Goal: Book appointment/travel/reservation

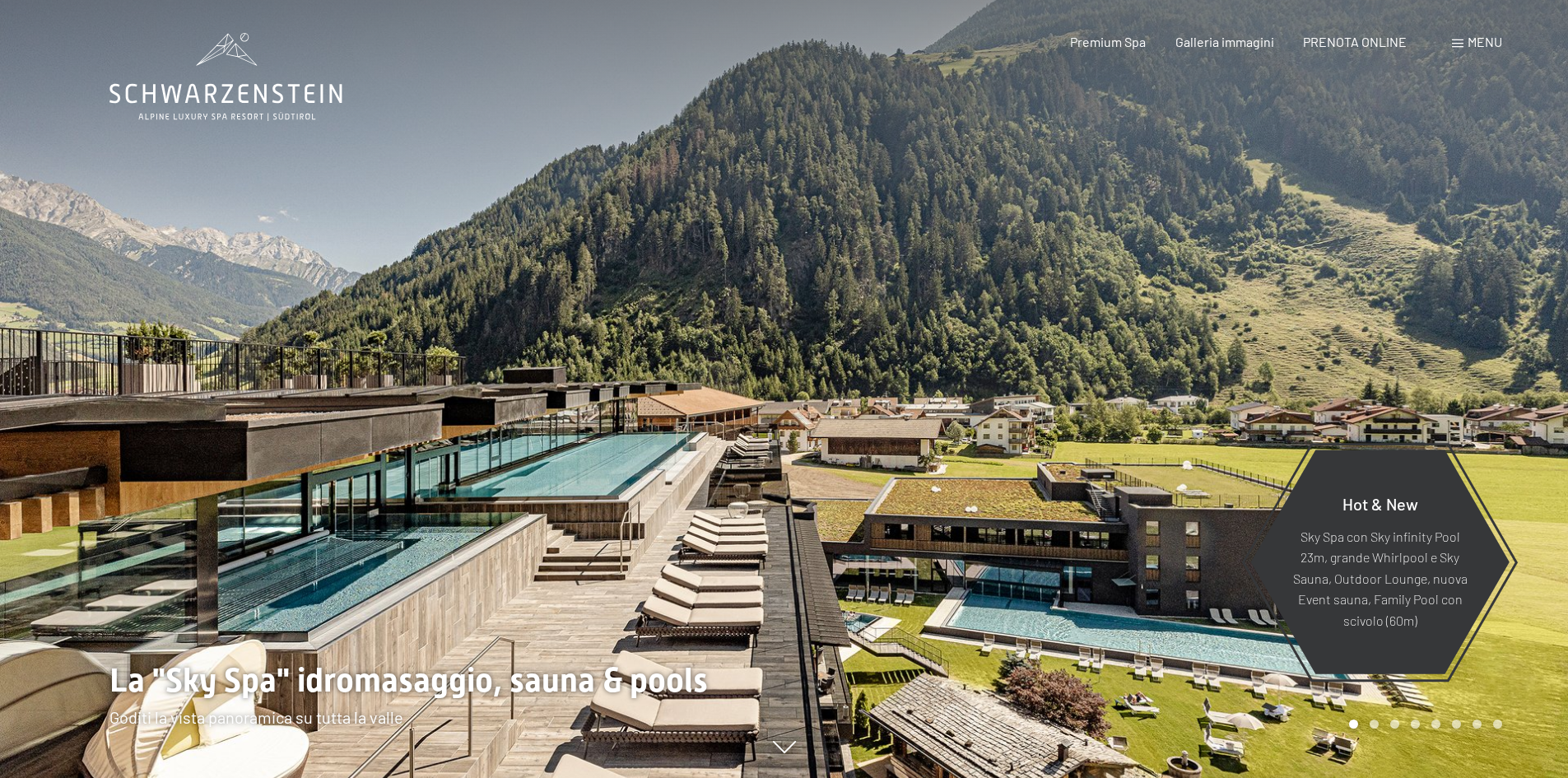
click at [1461, 48] on div "Menu" at bounding box center [1476, 41] width 50 height 18
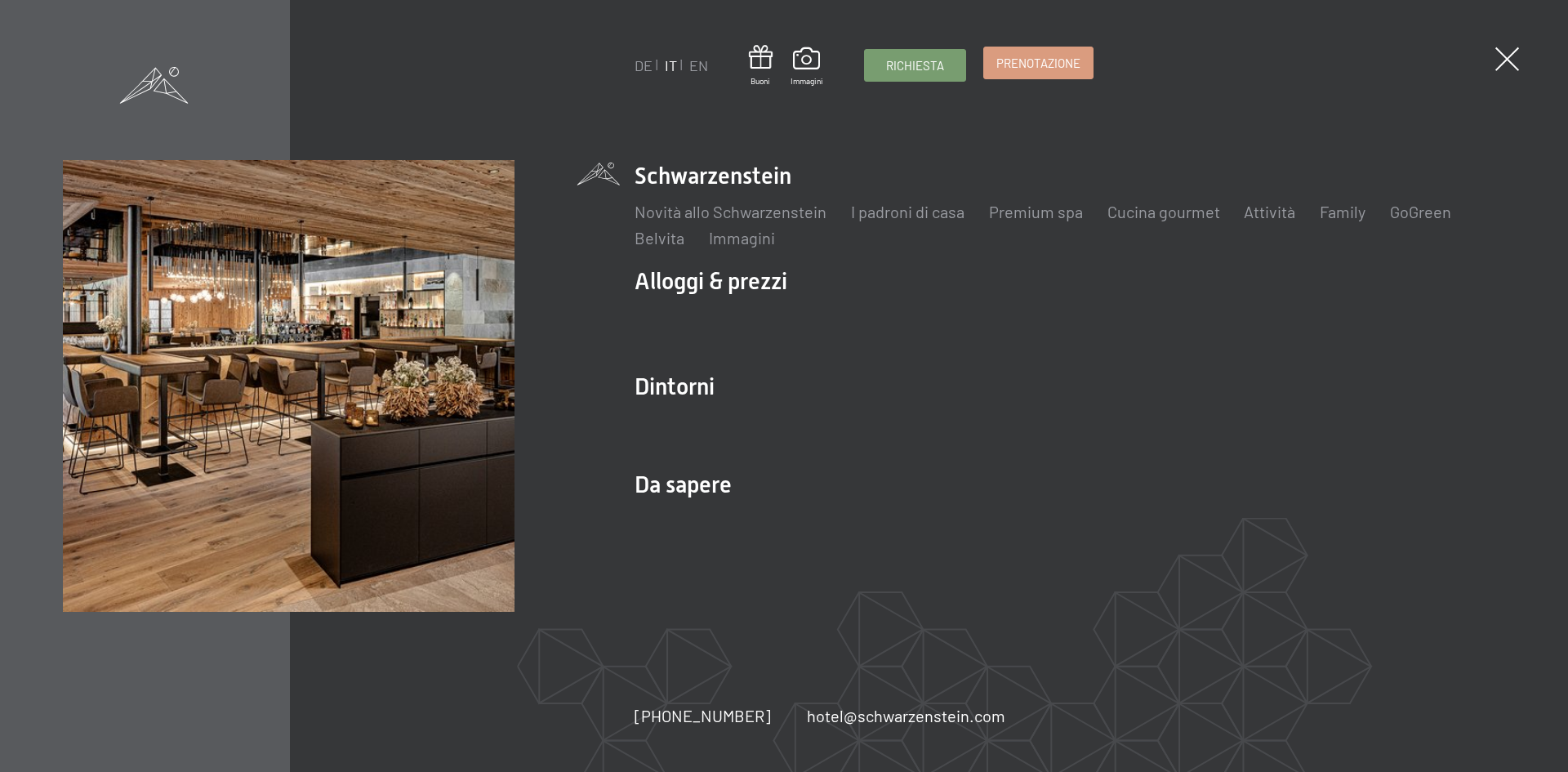
click at [1033, 69] on span "Prenotazione" at bounding box center [1039, 64] width 84 height 17
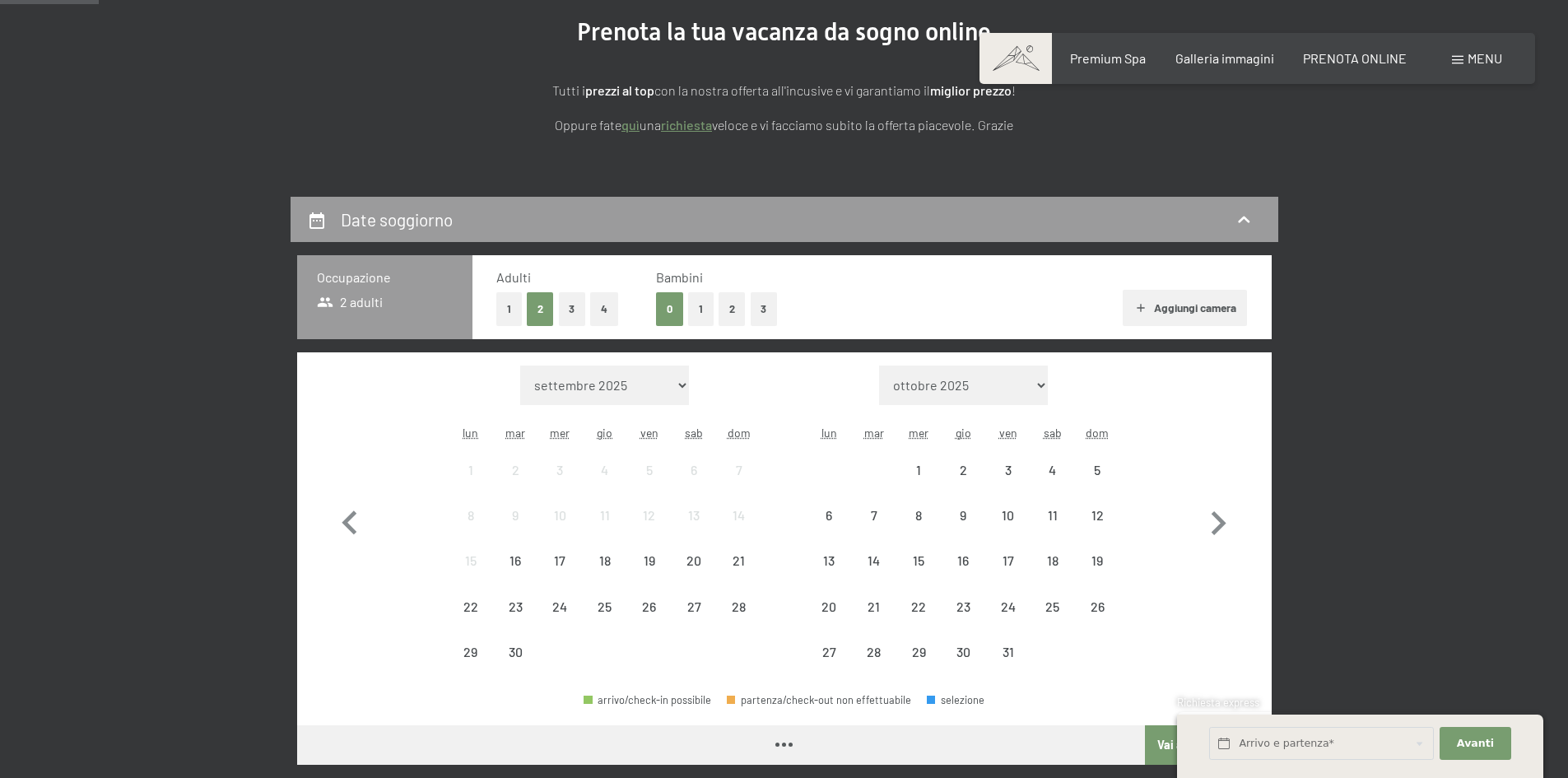
scroll to position [247, 0]
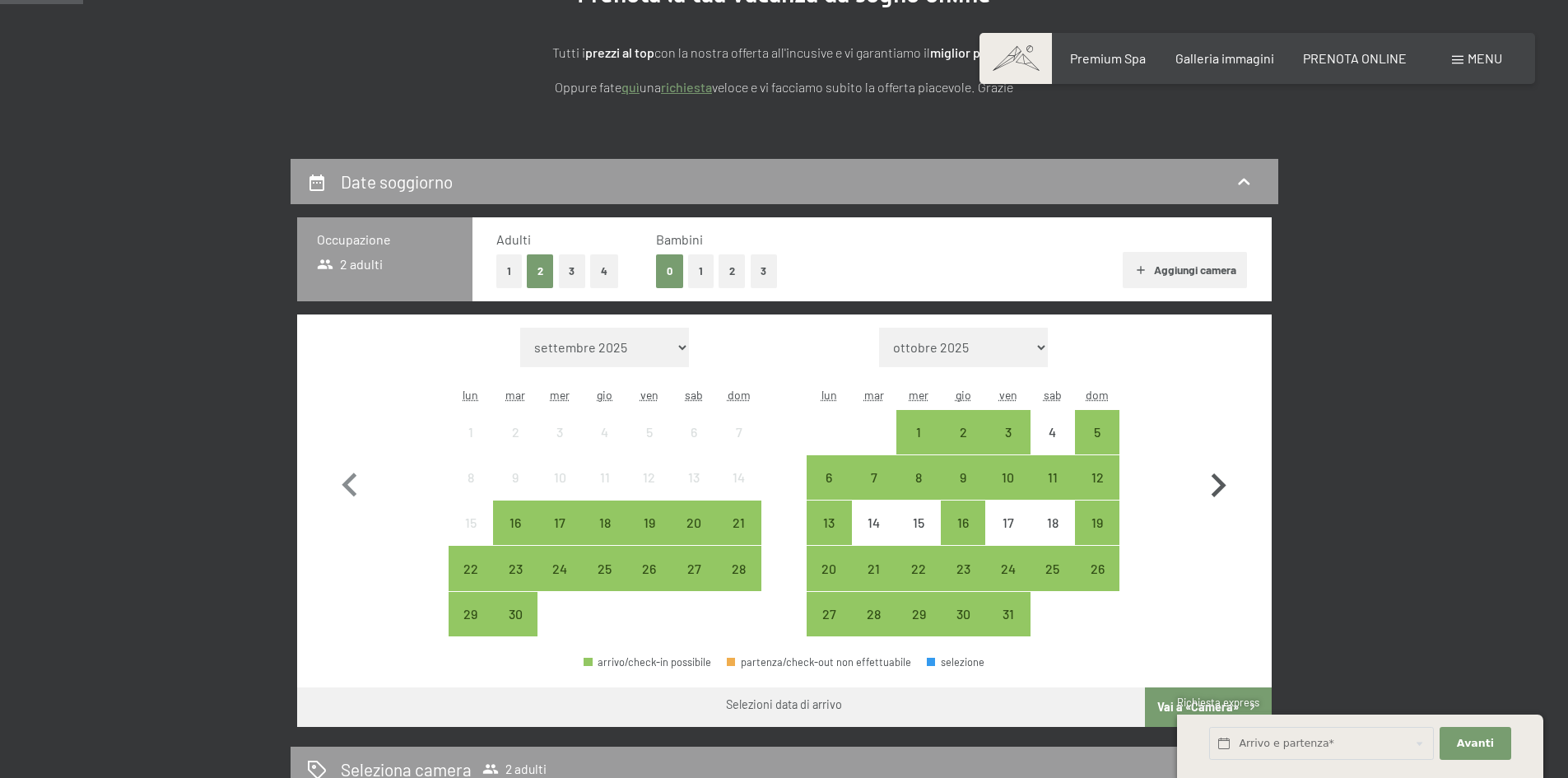
click at [1225, 496] on icon "button" at bounding box center [1218, 486] width 48 height 48
select select "2025-10-01"
select select "2025-11-01"
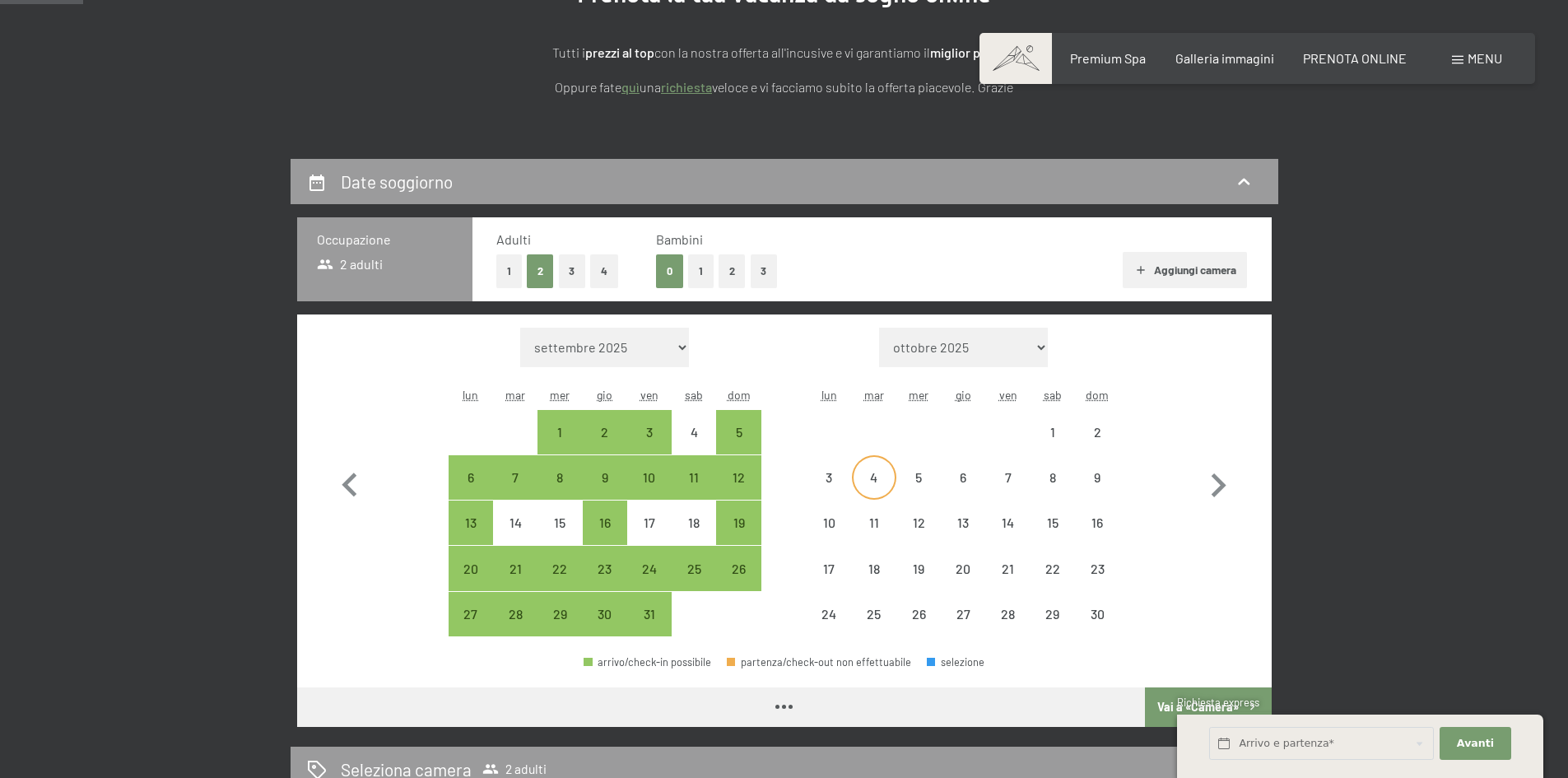
select select "2025-10-01"
select select "2025-11-01"
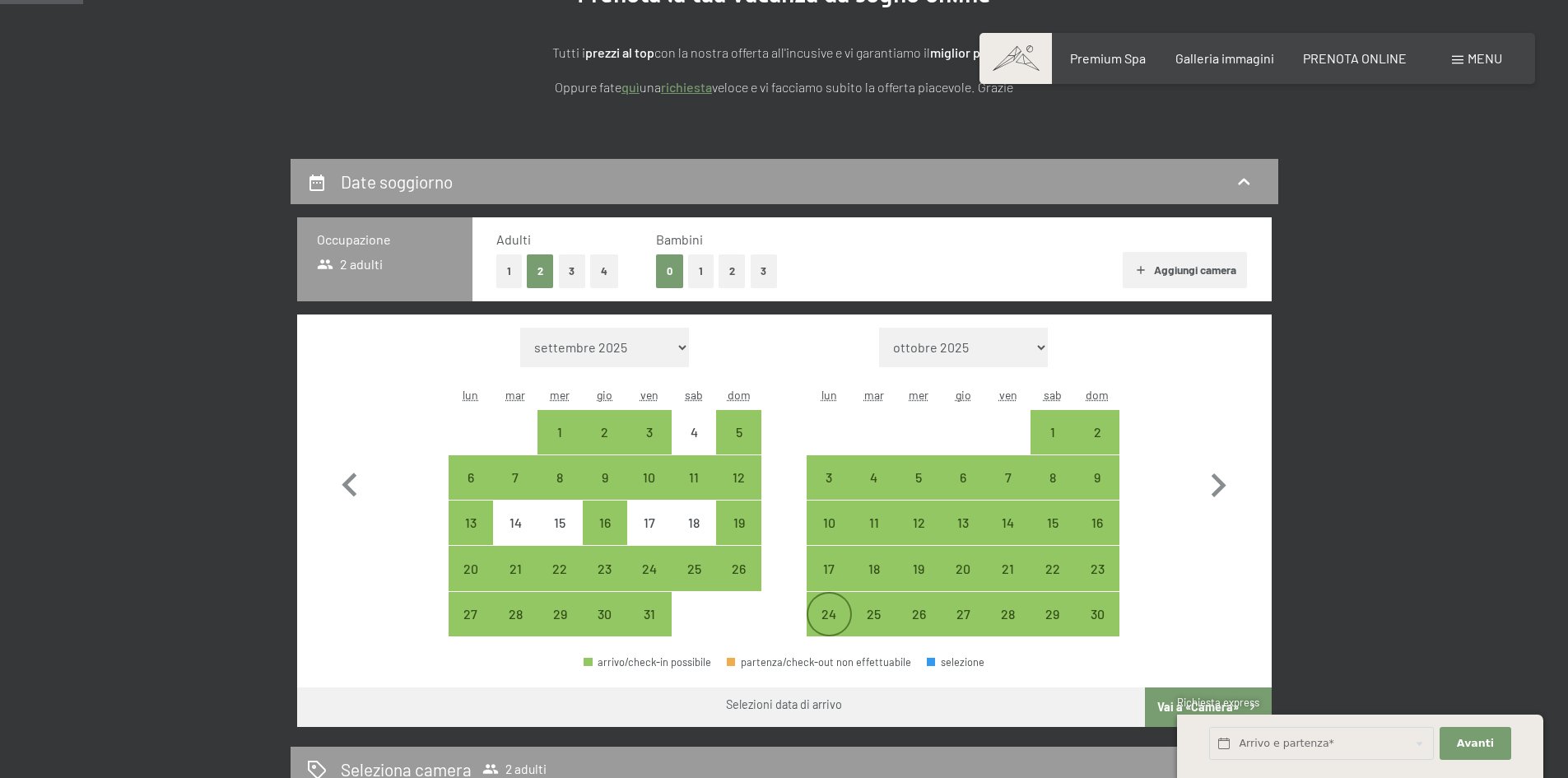
click at [835, 616] on div "24" at bounding box center [828, 628] width 41 height 41
select select "2025-10-01"
select select "2025-11-01"
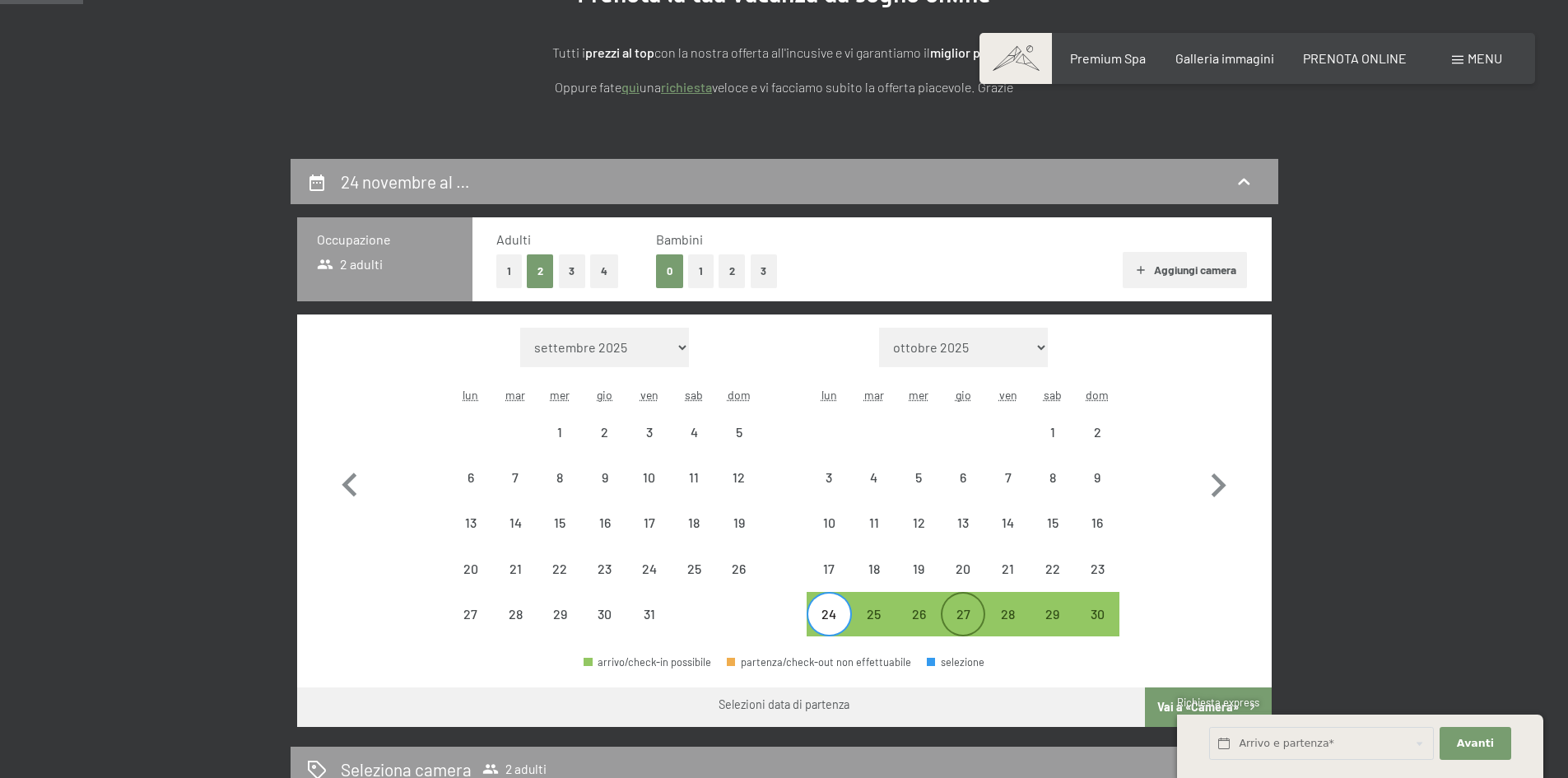
click at [962, 610] on div "27" at bounding box center [963, 628] width 41 height 41
select select "2025-10-01"
select select "2025-11-01"
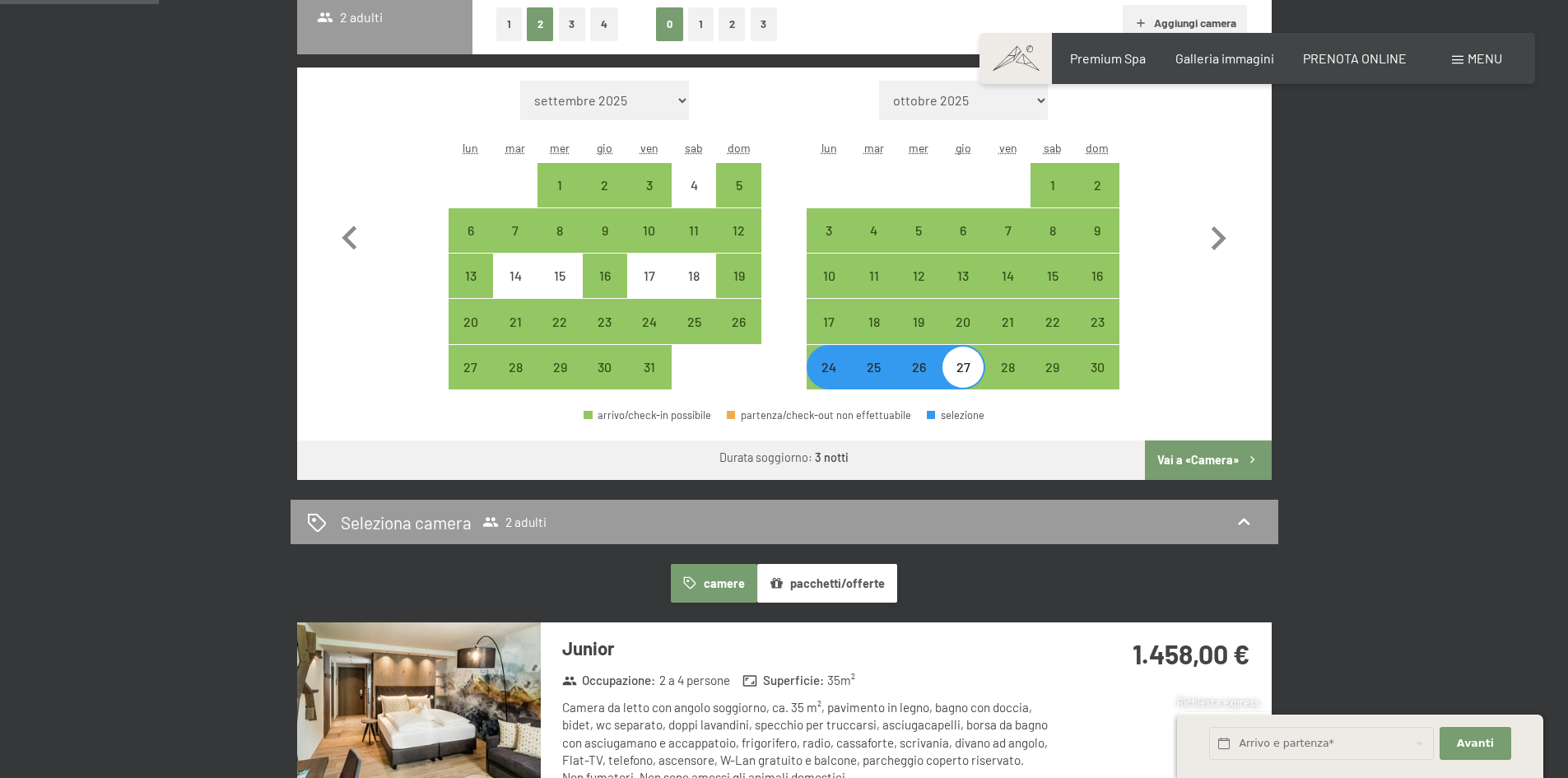
click at [1191, 459] on button "Vai a «Camera»" at bounding box center [1208, 459] width 126 height 40
select select "2025-10-01"
select select "2025-11-01"
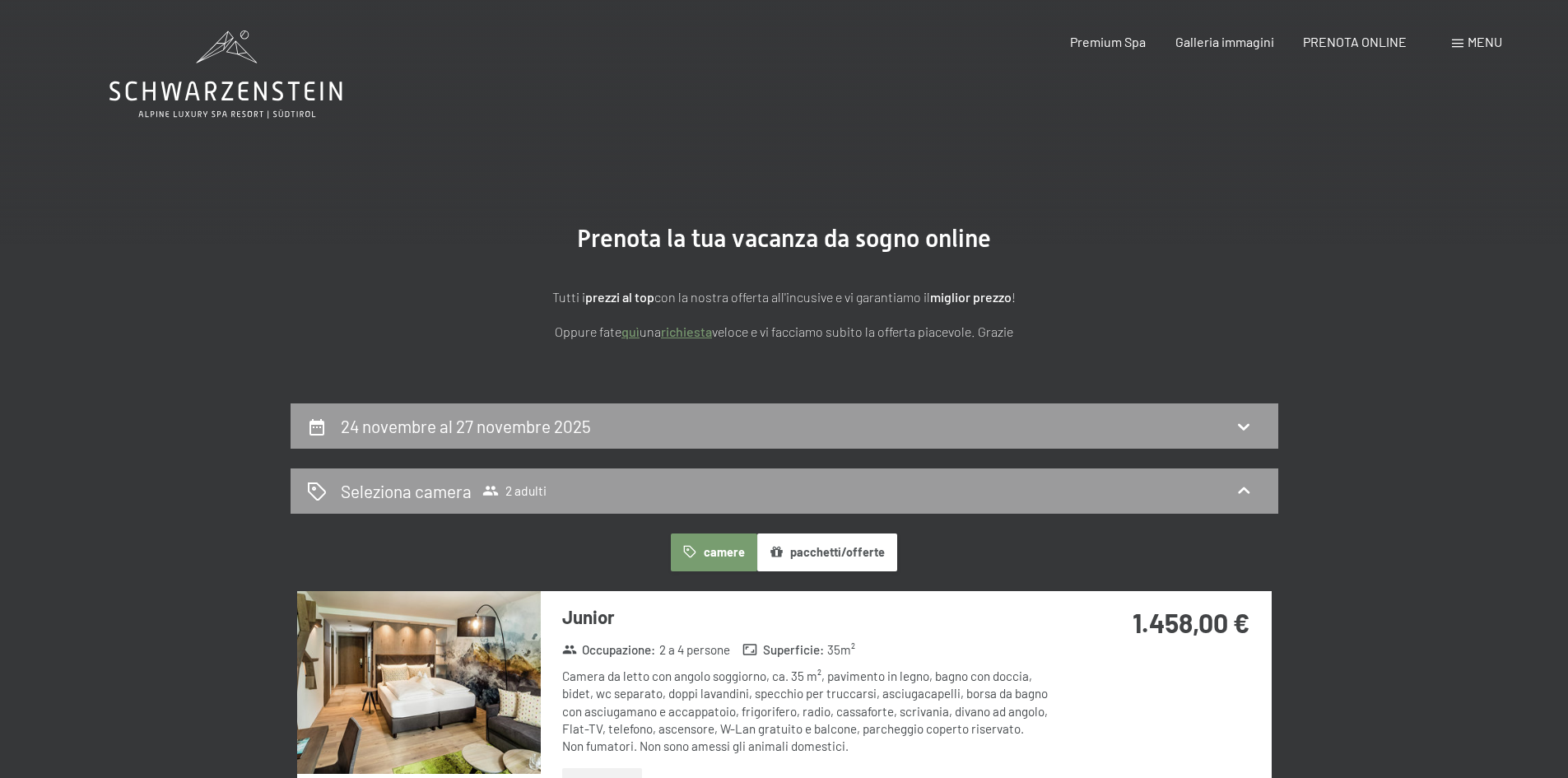
scroll to position [0, 0]
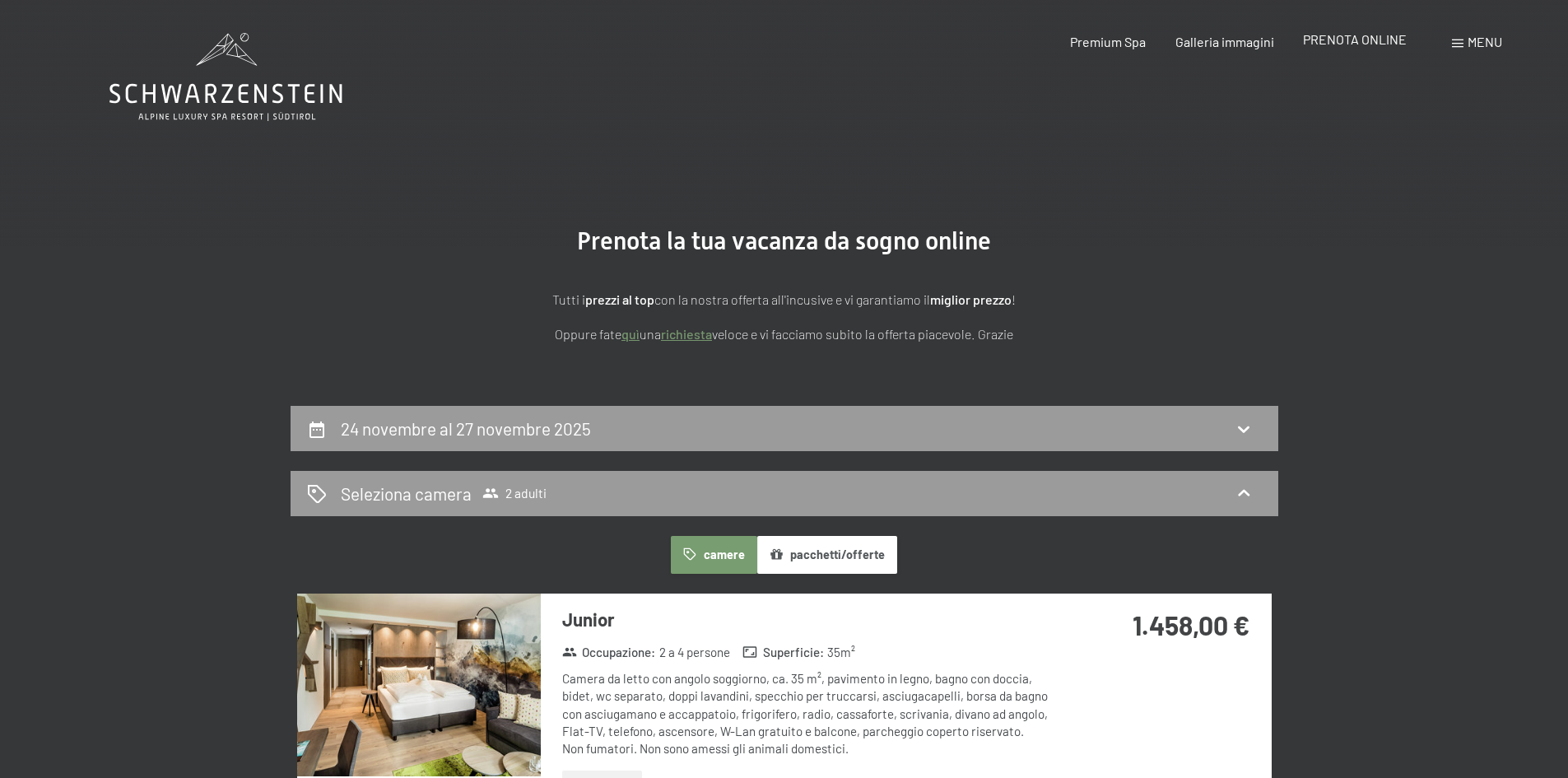
click at [1353, 37] on span "PRENOTA ONLINE" at bounding box center [1355, 40] width 104 height 16
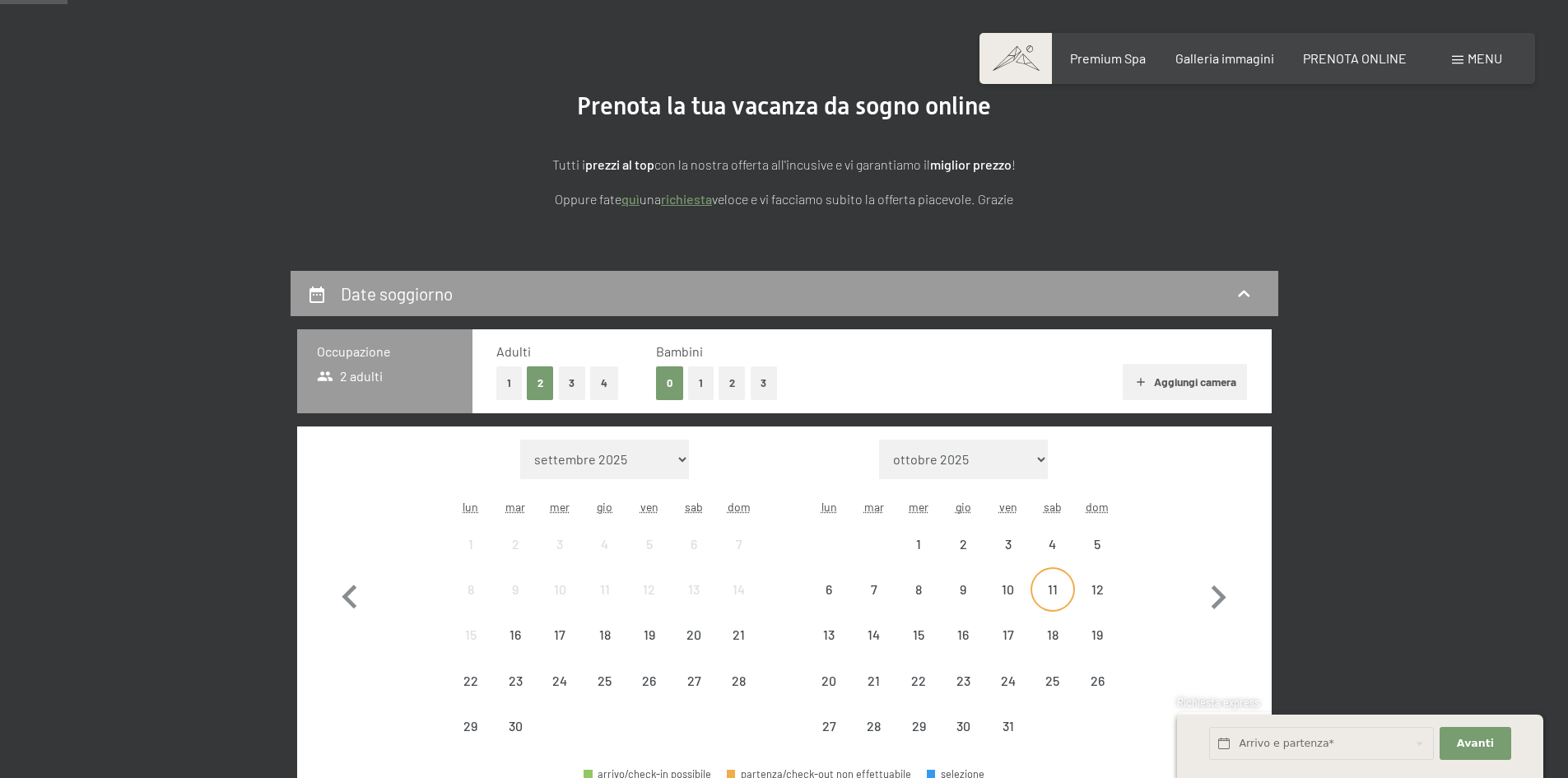
scroll to position [329, 0]
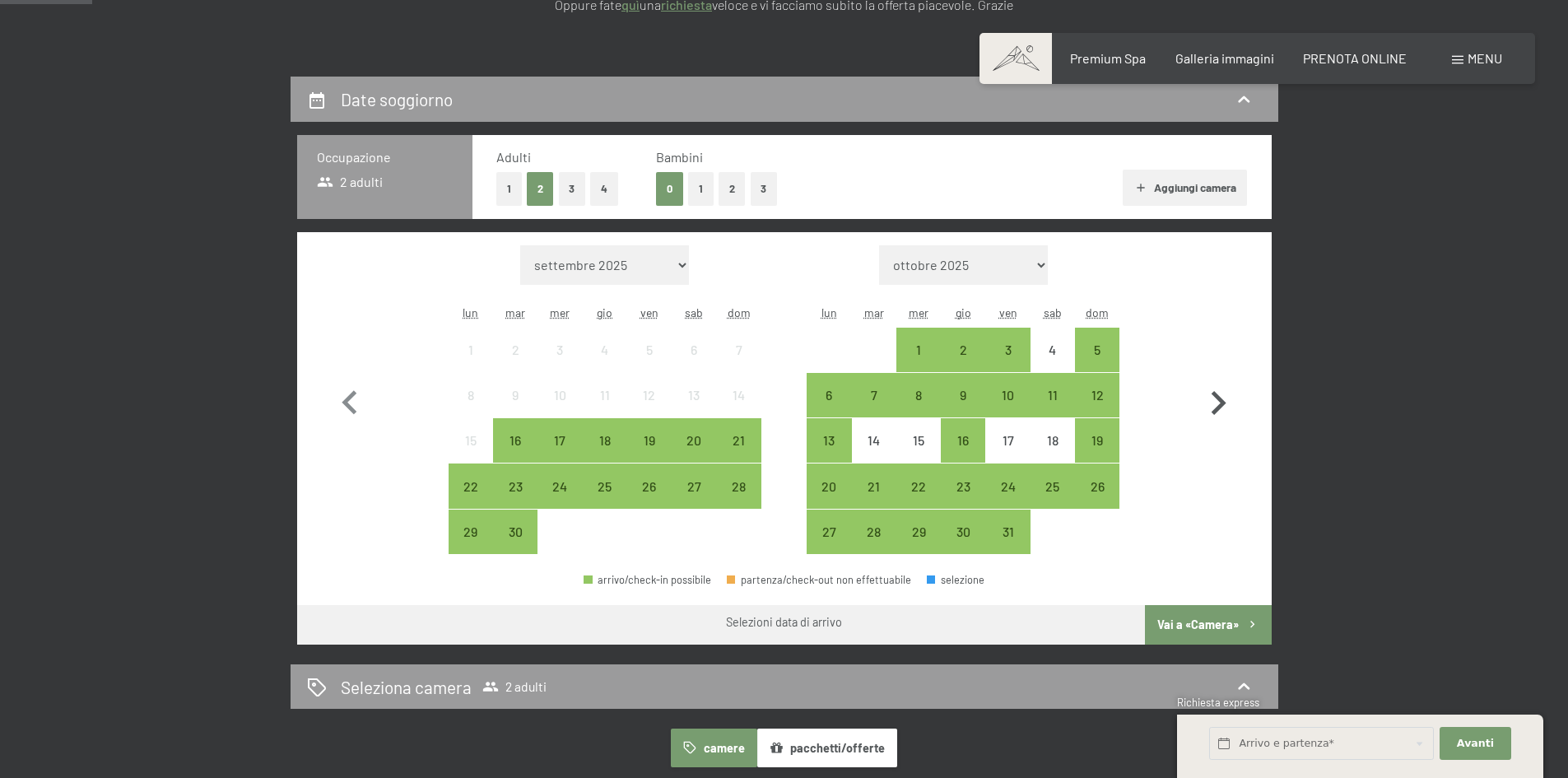
click at [1215, 400] on icon "button" at bounding box center [1218, 403] width 48 height 48
select select "[DATE]"
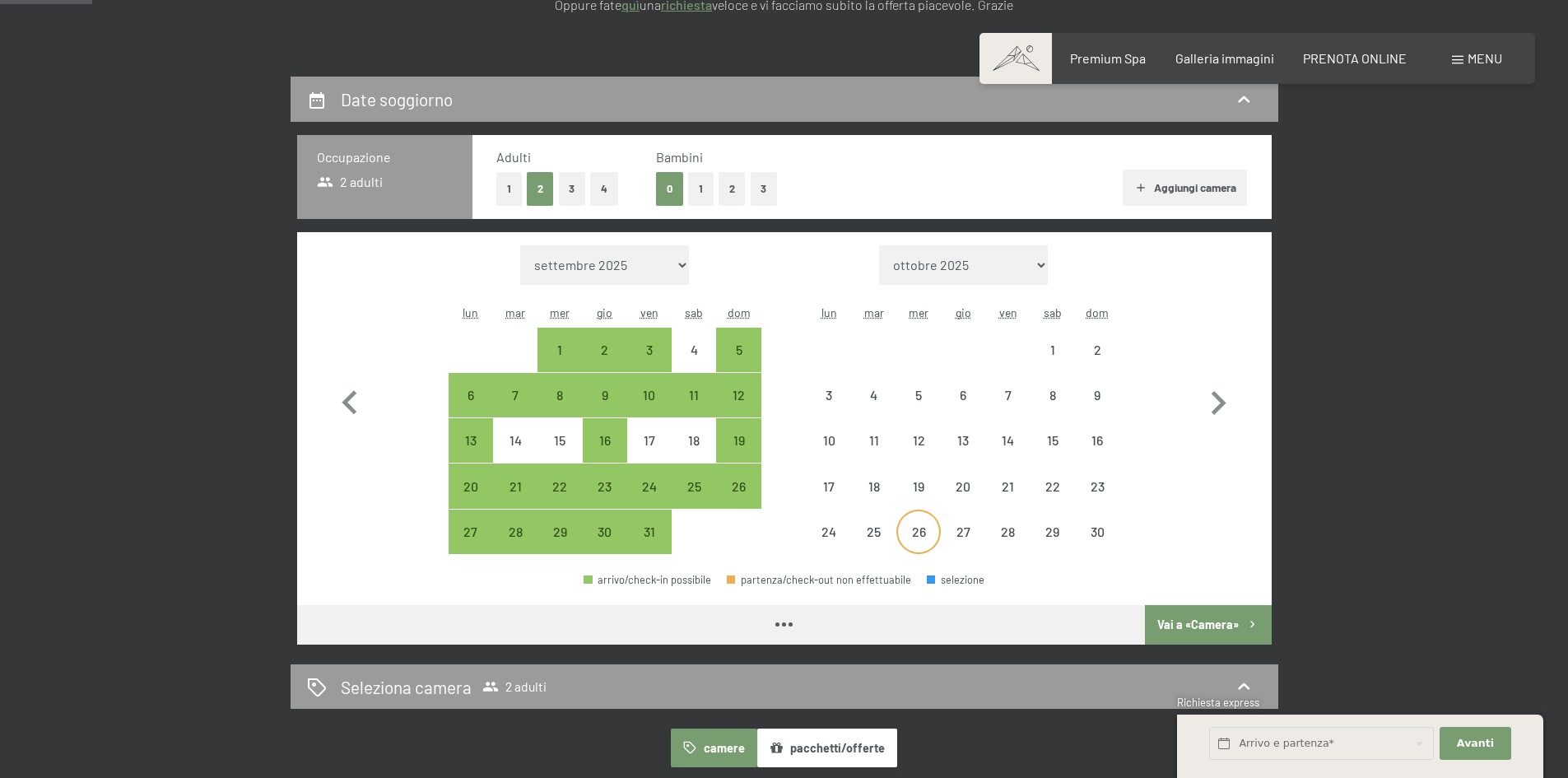
select select "2025-10-01"
select select "2025-11-01"
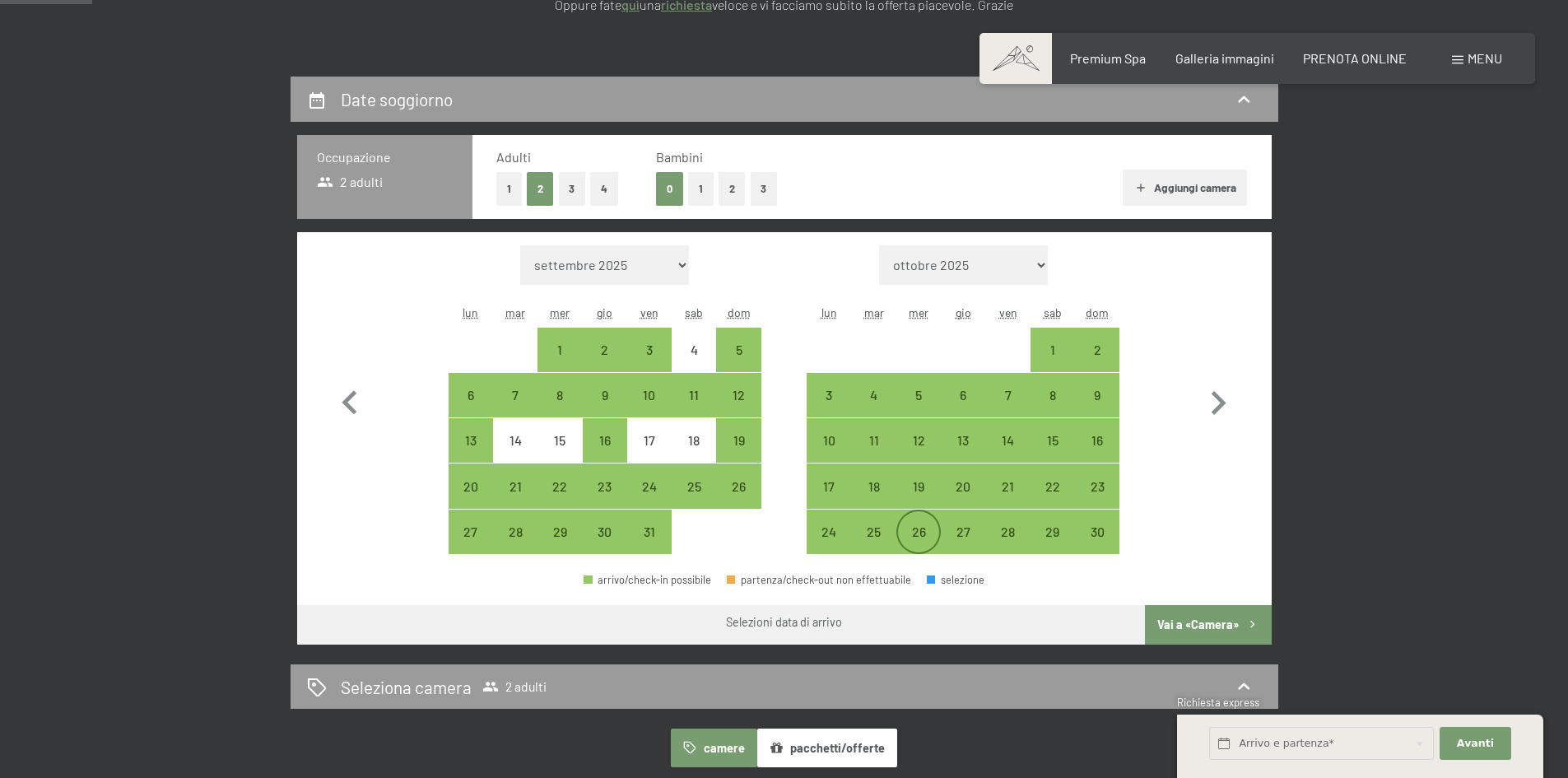
click at [917, 544] on div "26" at bounding box center [918, 546] width 41 height 41
select select "2025-10-01"
select select "2025-11-01"
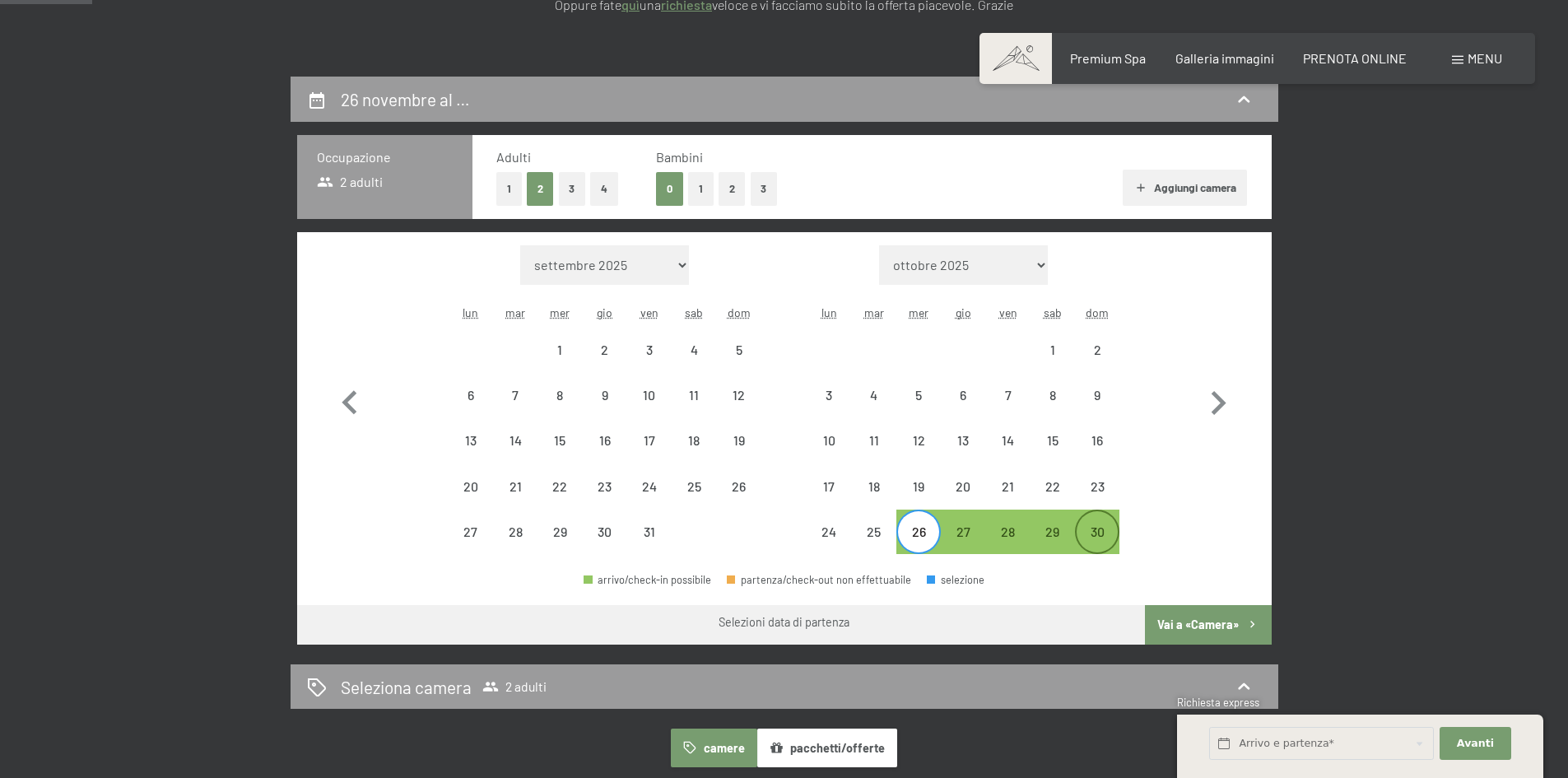
click at [1106, 533] on div "30" at bounding box center [1097, 546] width 41 height 41
select select "2025-10-01"
select select "2025-11-01"
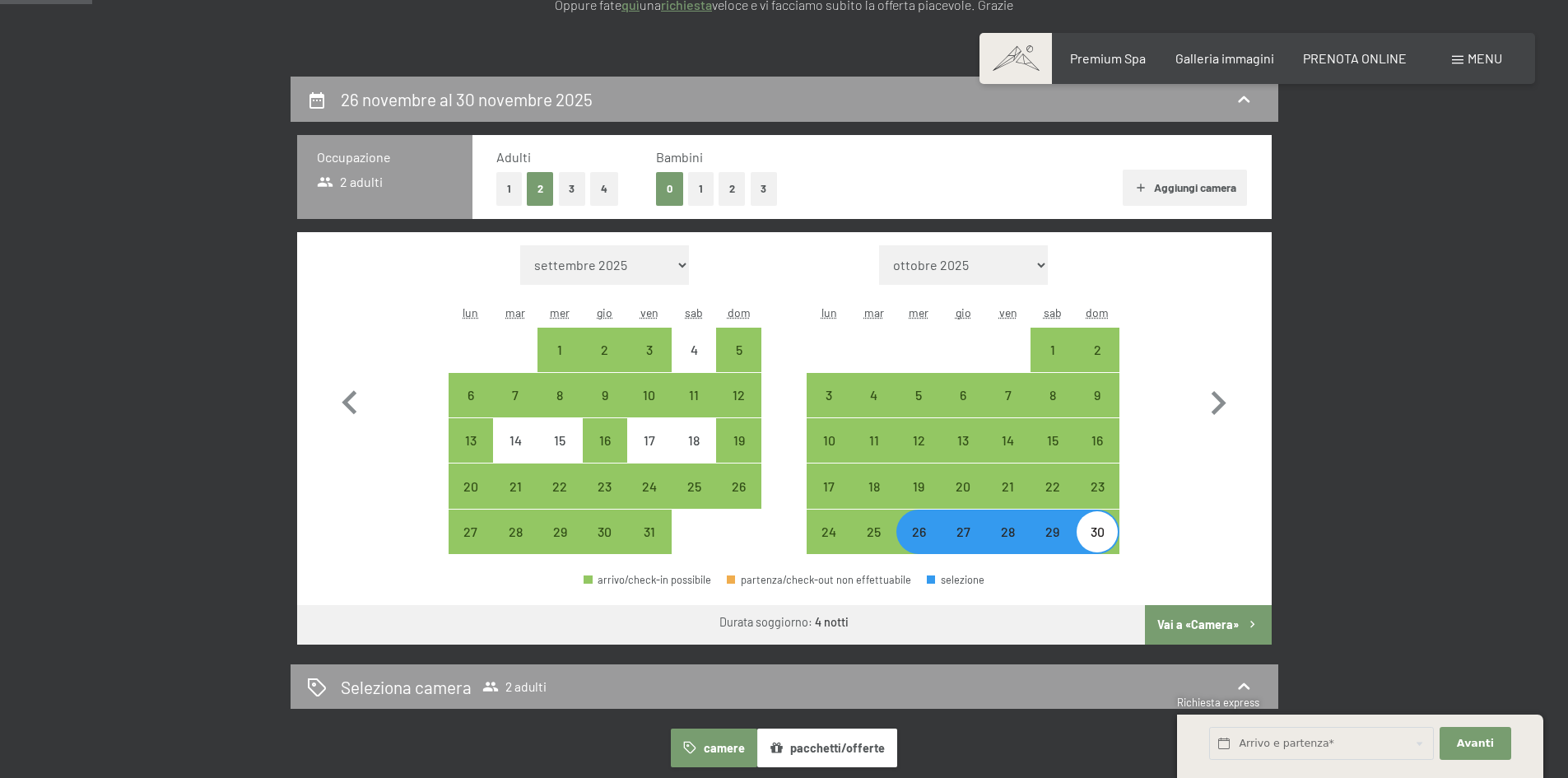
click at [1206, 617] on button "Vai a «Camera»" at bounding box center [1208, 624] width 126 height 40
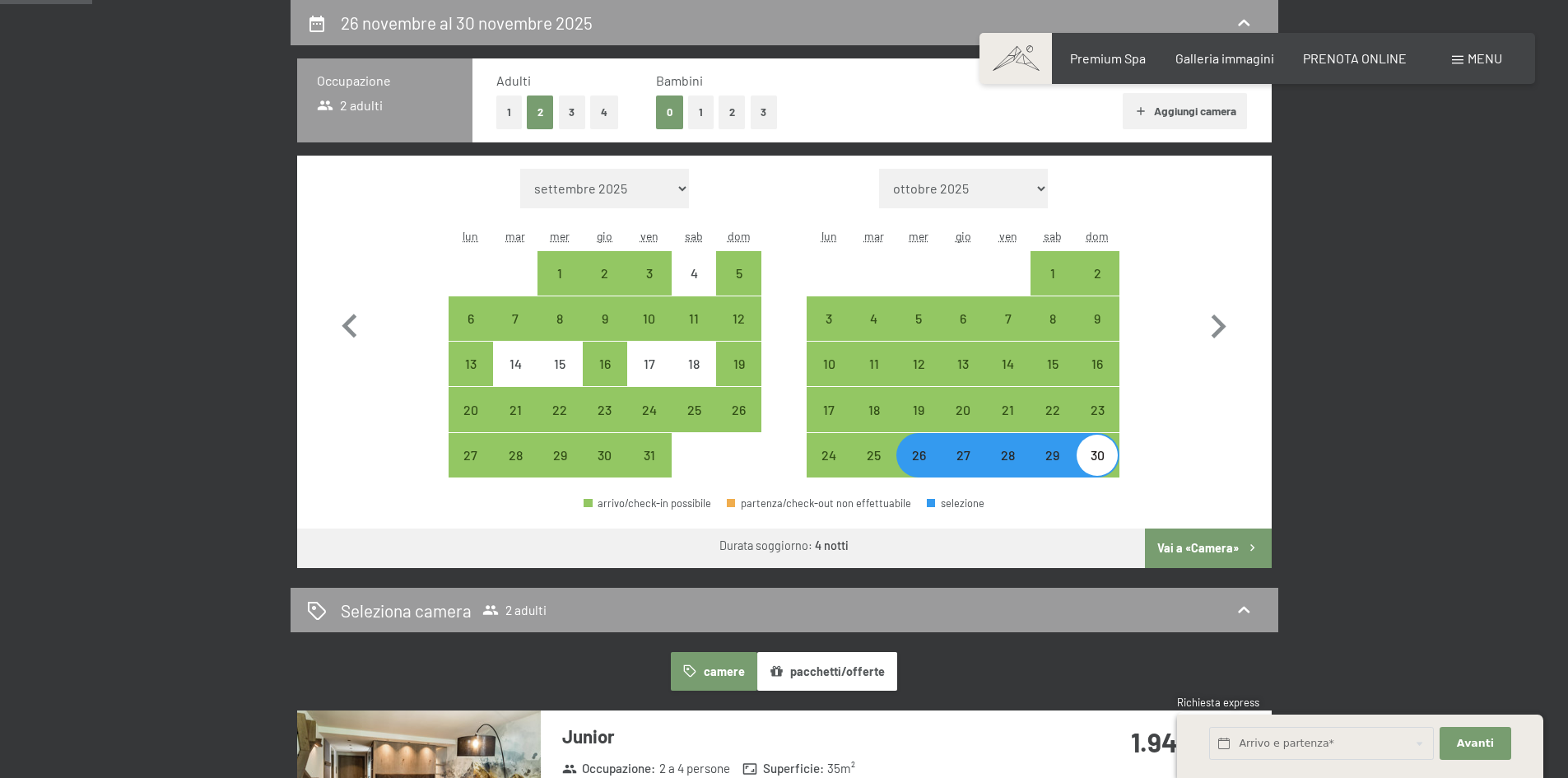
select select "2025-10-01"
select select "2025-11-01"
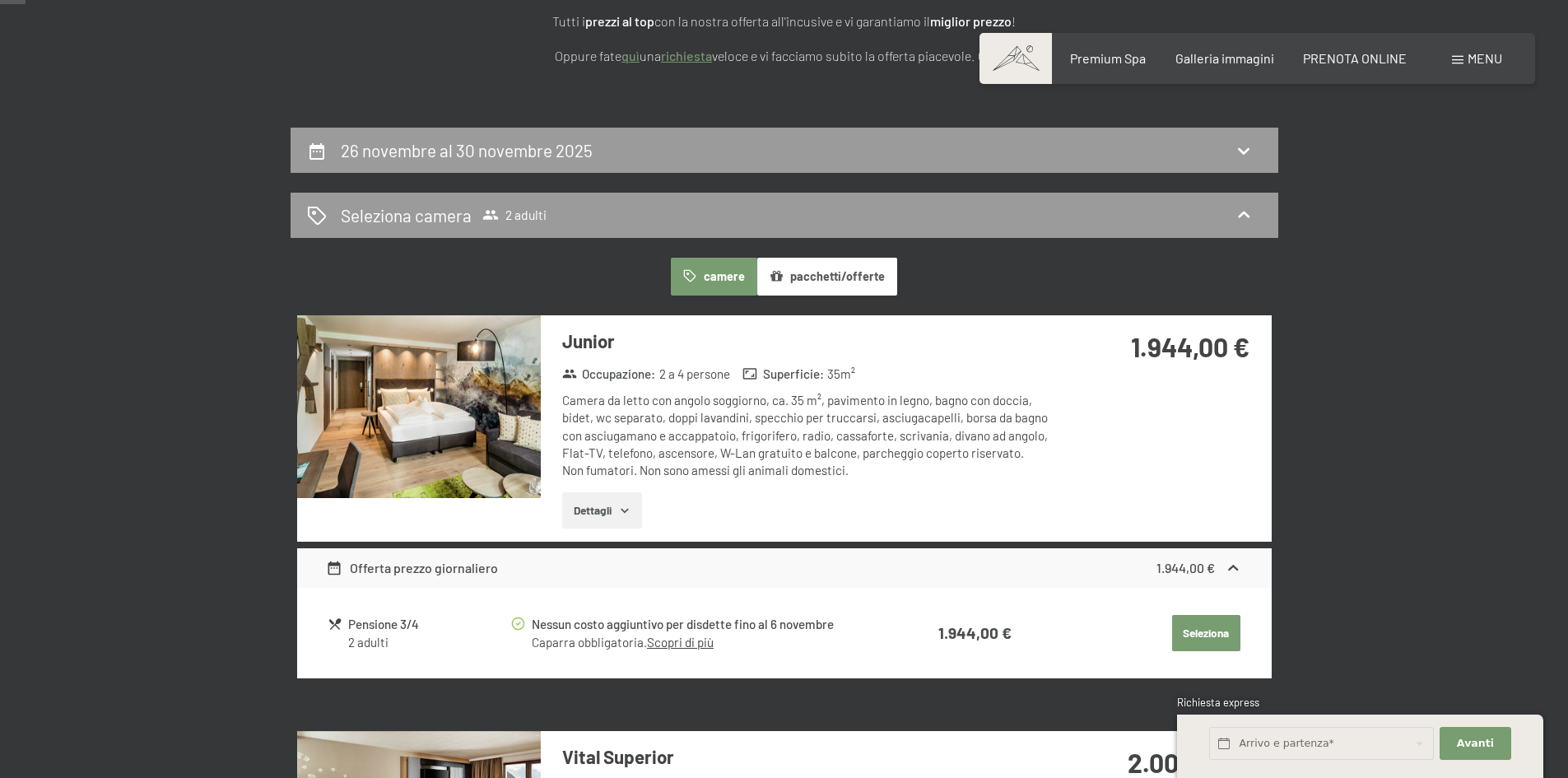
scroll to position [0, 0]
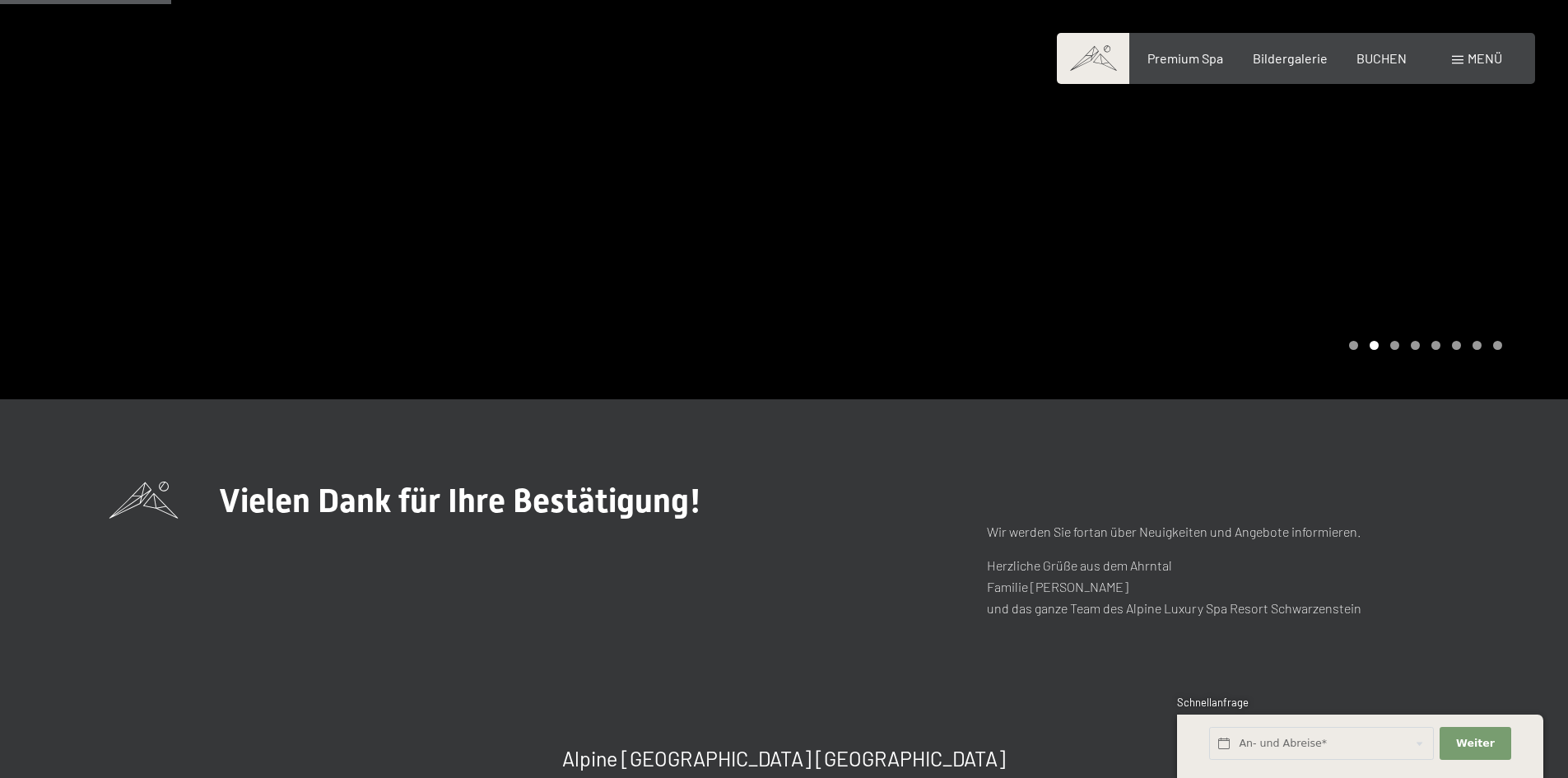
scroll to position [102, 0]
